Goal: Information Seeking & Learning: Learn about a topic

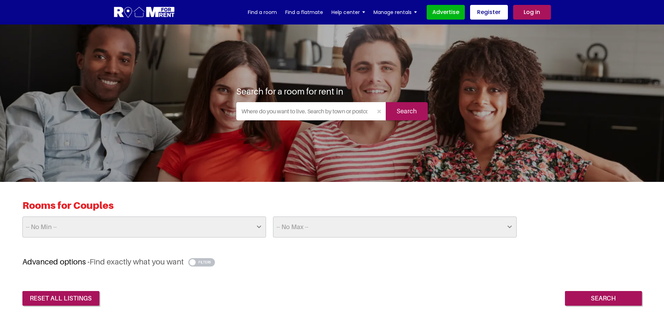
click at [511, 225] on select "-- No Max -- £50 £75 £100 £125 £150 £175 £200 £225 £250 £275 £300 £325 £350 £37…" at bounding box center [395, 227] width 244 height 21
select select "625"
click at [273, 217] on select "-- No Max -- £50 £75 £100 £125 £150 £175 £200 £225 £250 £275 £300 £325 £350 £37…" at bounding box center [395, 227] width 244 height 21
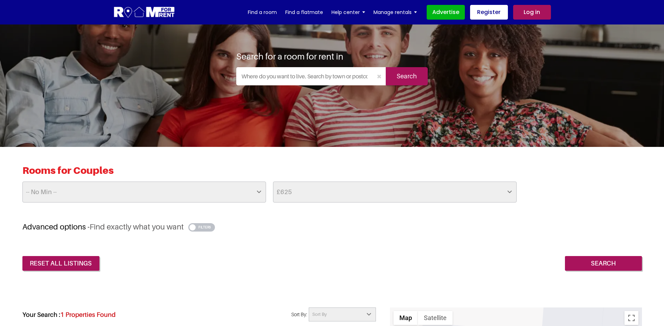
scroll to position [105, 0]
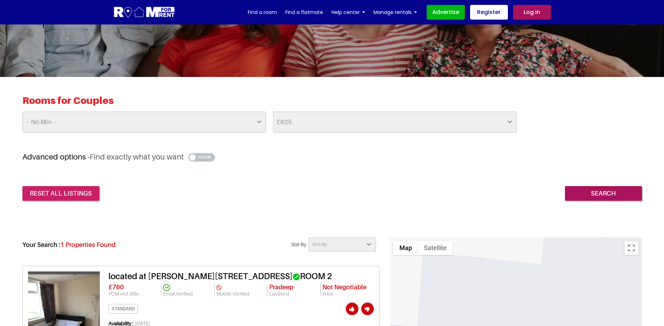
click at [65, 190] on link "reset all listings" at bounding box center [60, 193] width 77 height 15
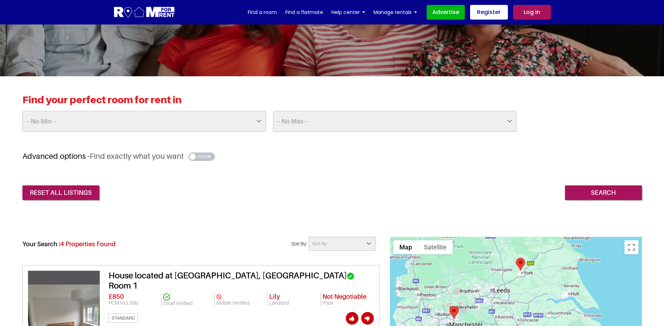
scroll to position [105, 0]
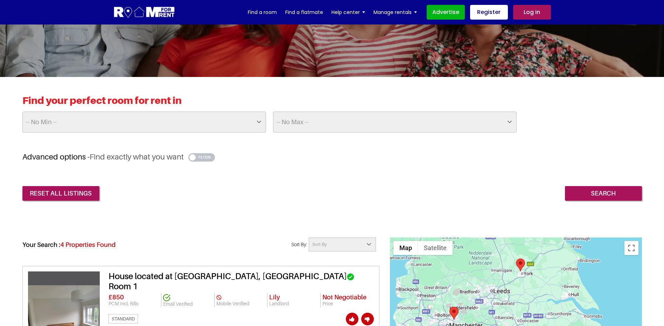
click at [66, 123] on select "-- No Min -- £25 £50 £75 £100 £125 £150 £175 £200 £225 £250 £275 £300 £325 £350…" at bounding box center [144, 122] width 244 height 21
click at [87, 120] on select "-- No Min -- £25 £50 £75 £100 £125 £150 £175 £200 £225 £250 £275 £300 £325 £350…" at bounding box center [144, 122] width 244 height 21
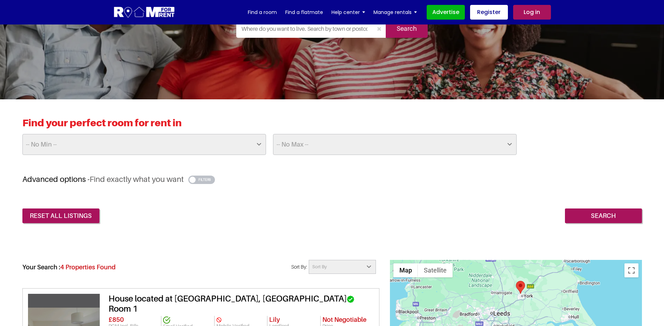
scroll to position [70, 0]
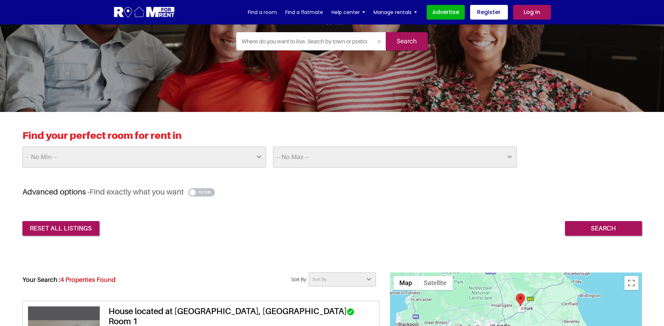
click at [300, 43] on input "text" at bounding box center [304, 41] width 137 height 18
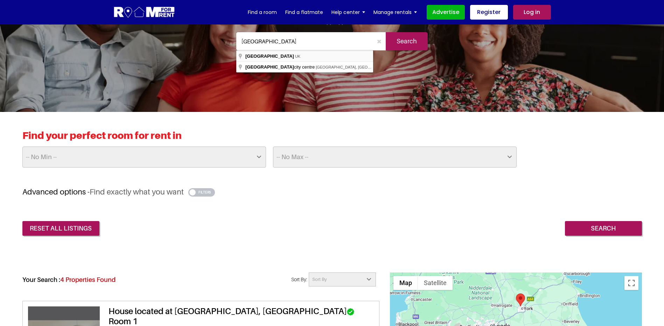
type input "Bristol, UK"
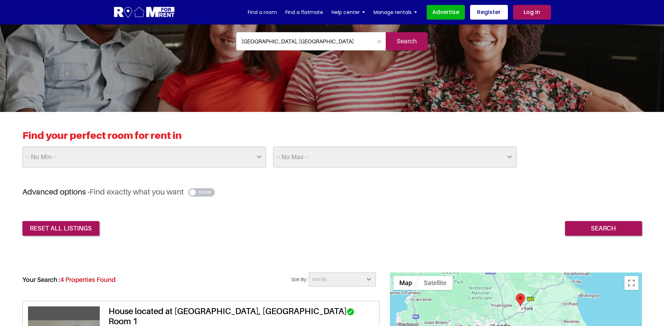
click at [409, 42] on input "Search" at bounding box center [407, 41] width 42 height 18
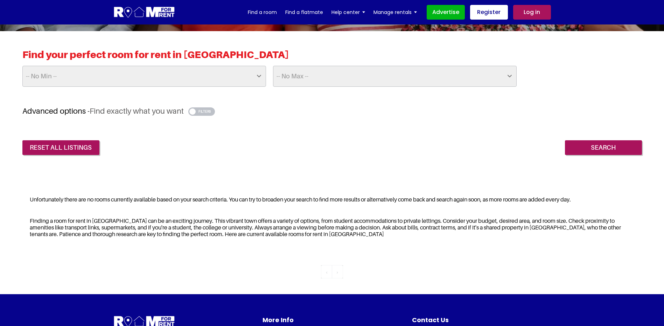
scroll to position [105, 0]
